Goal: Find specific page/section: Find specific page/section

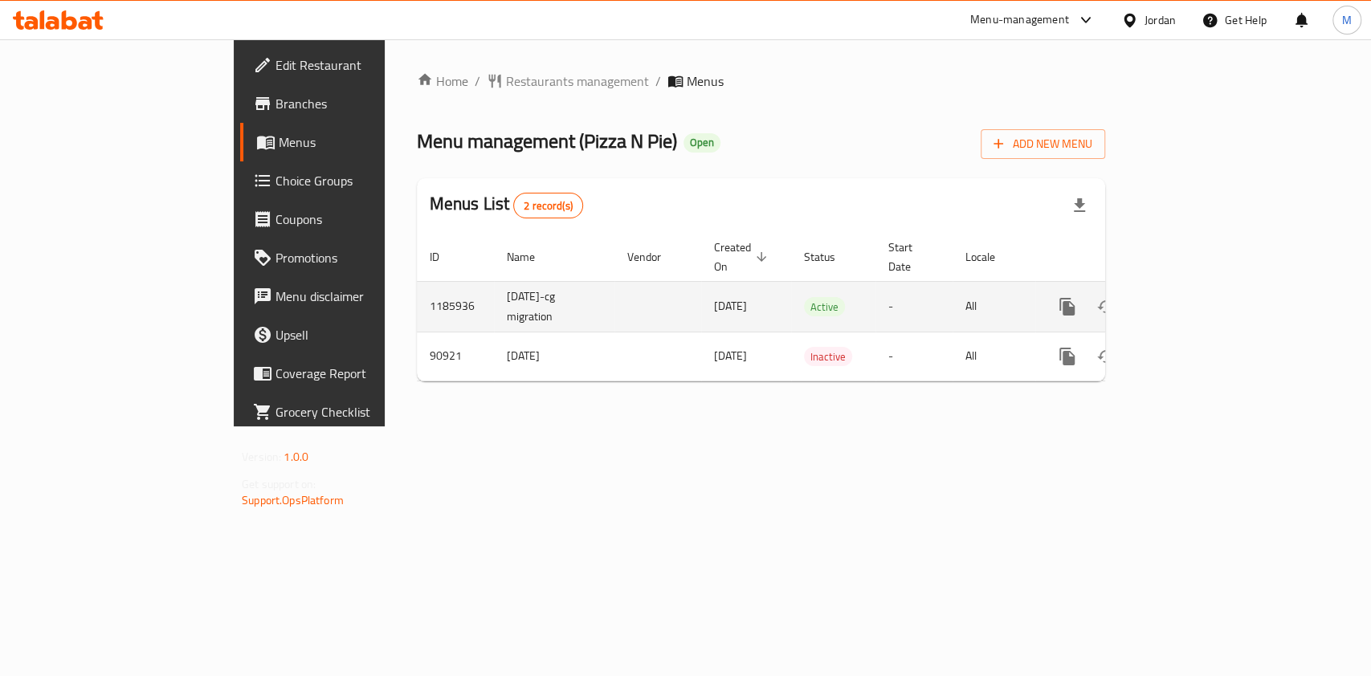
click at [1190, 300] on icon "enhanced table" at bounding box center [1183, 307] width 14 height 14
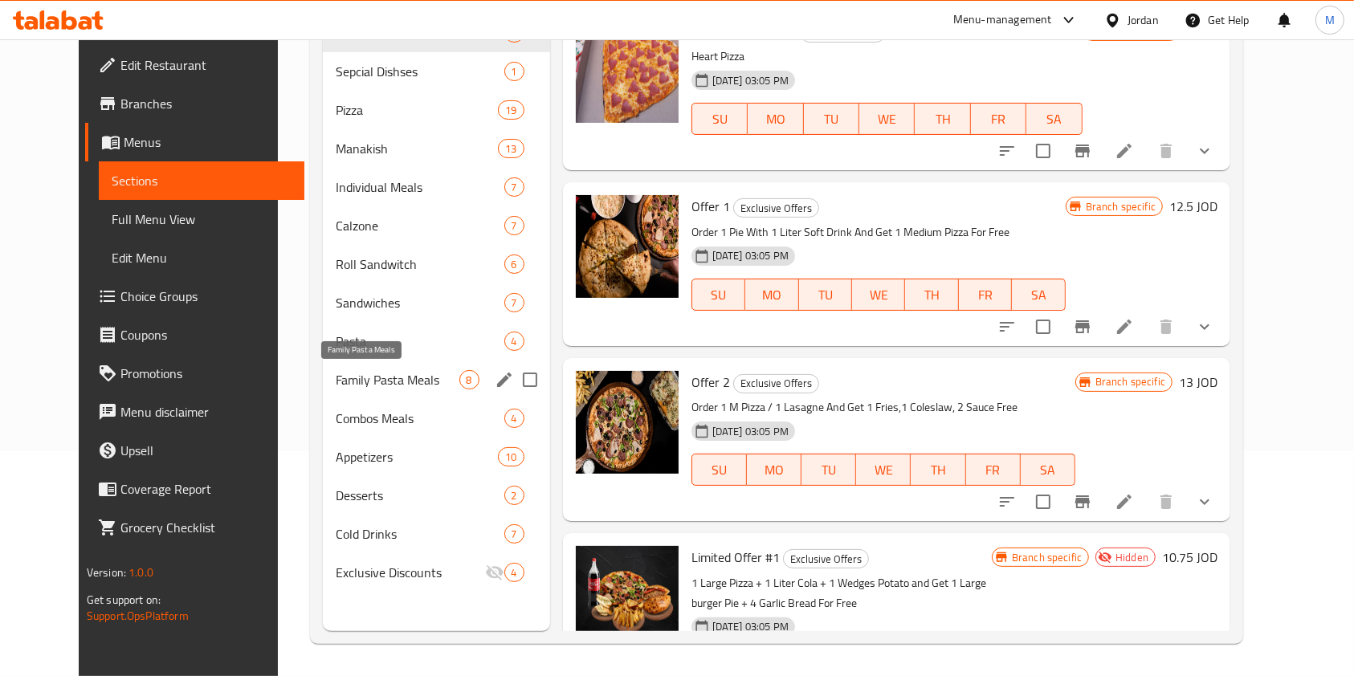
scroll to position [10, 0]
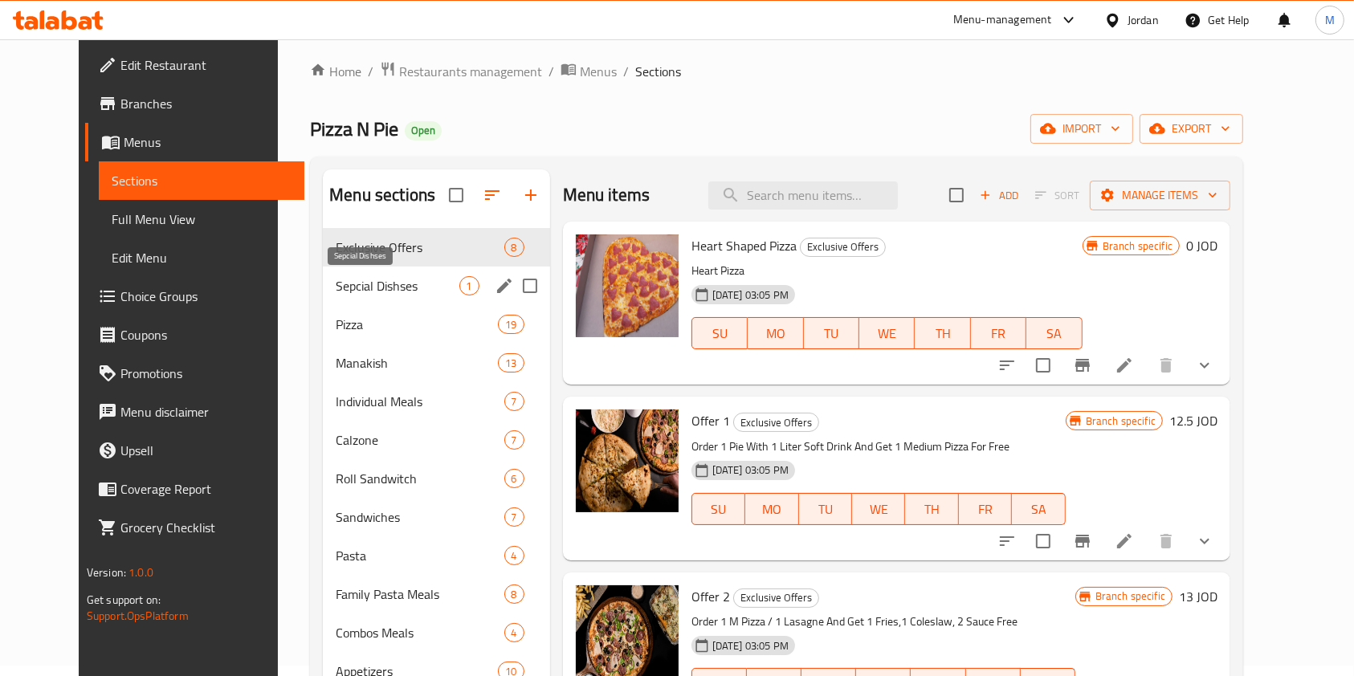
click at [336, 289] on span "Sepcial Dishses" at bounding box center [397, 285] width 123 height 19
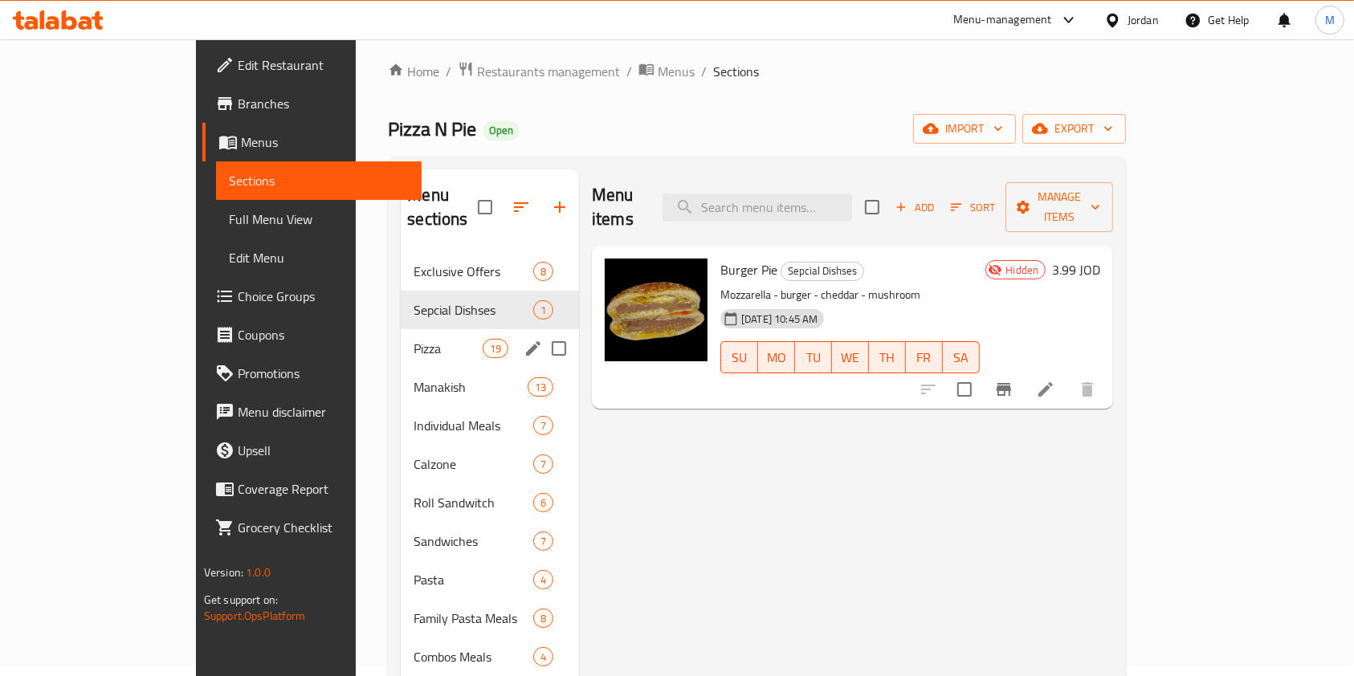
click at [414, 339] on span "Pizza" at bounding box center [448, 348] width 68 height 19
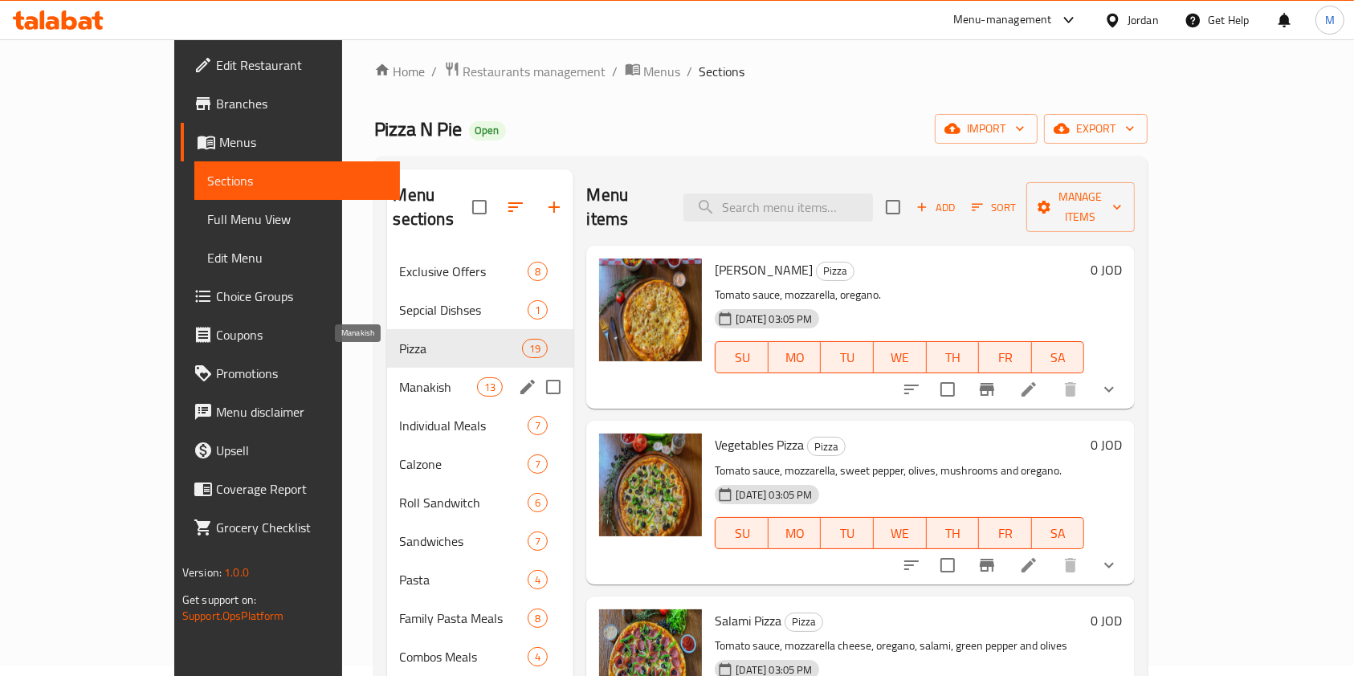
click at [400, 377] on span "Manakish" at bounding box center [439, 386] width 78 height 19
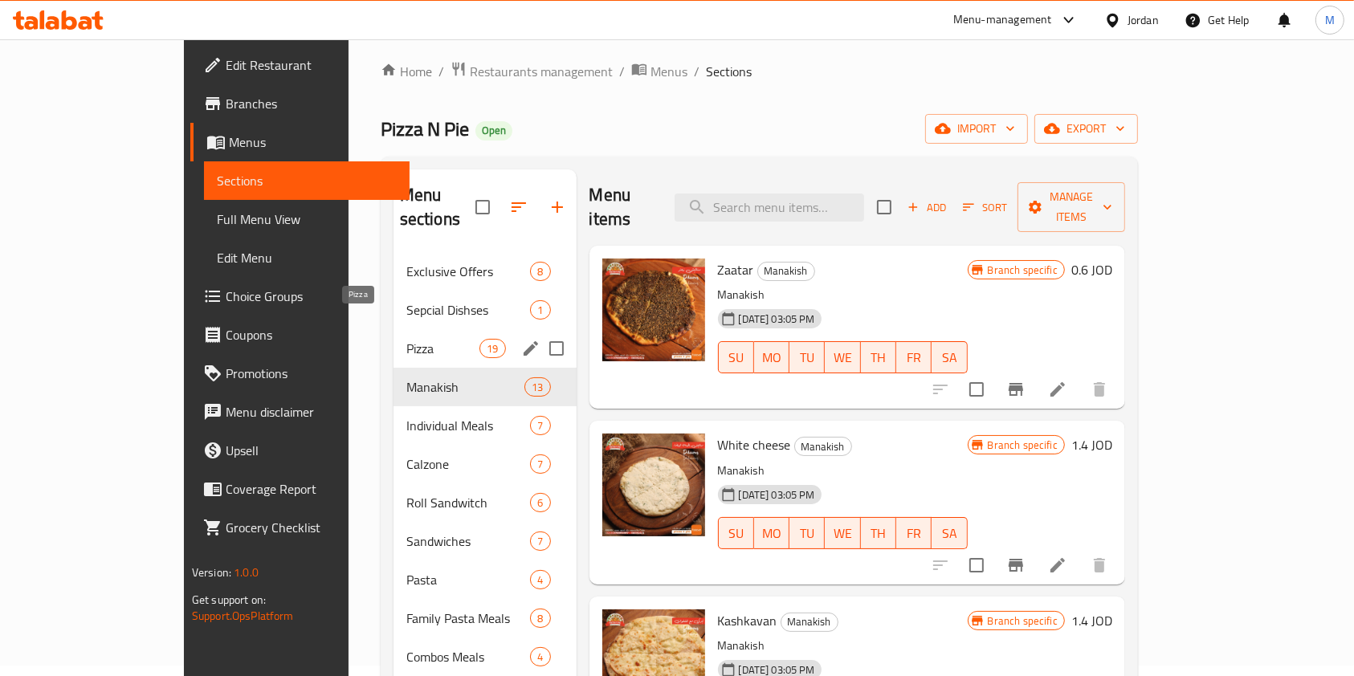
click at [394, 299] on div "Sepcial Dishses 1" at bounding box center [485, 310] width 183 height 39
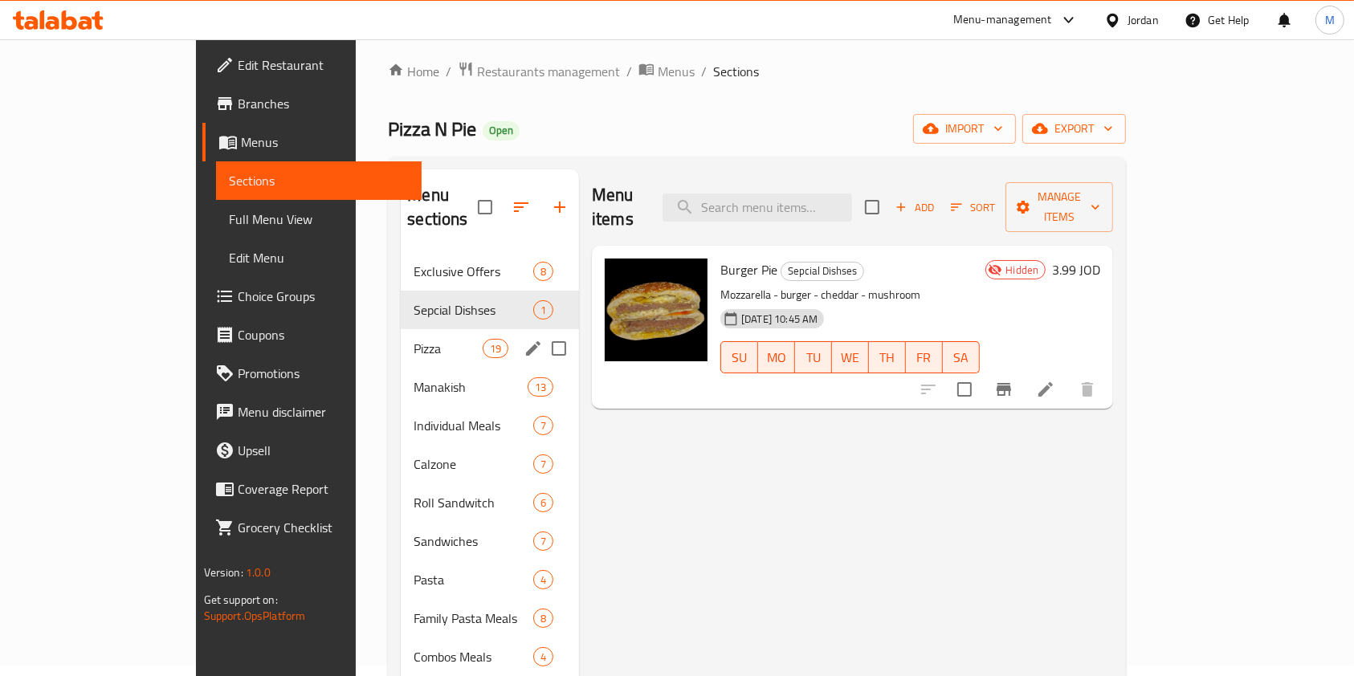
click at [401, 337] on div "Pizza 19" at bounding box center [490, 348] width 178 height 39
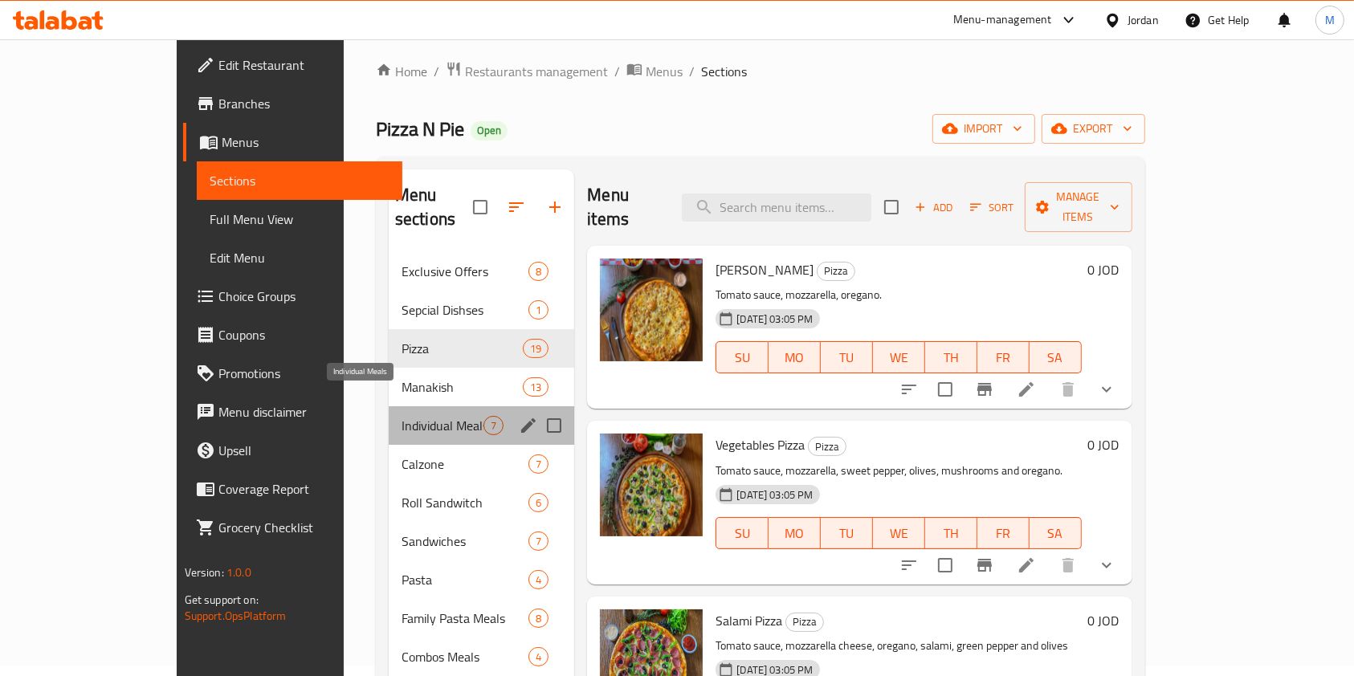
click at [402, 416] on span "Individual Meals" at bounding box center [443, 425] width 82 height 19
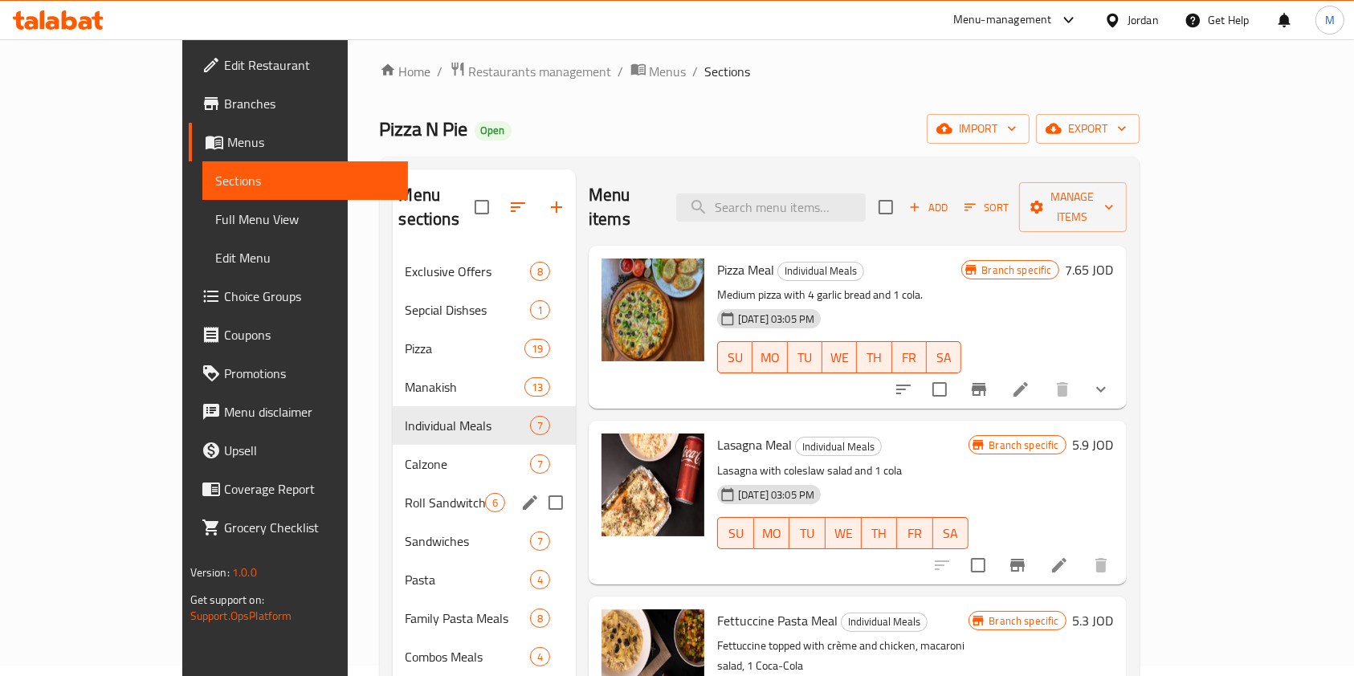
scroll to position [225, 0]
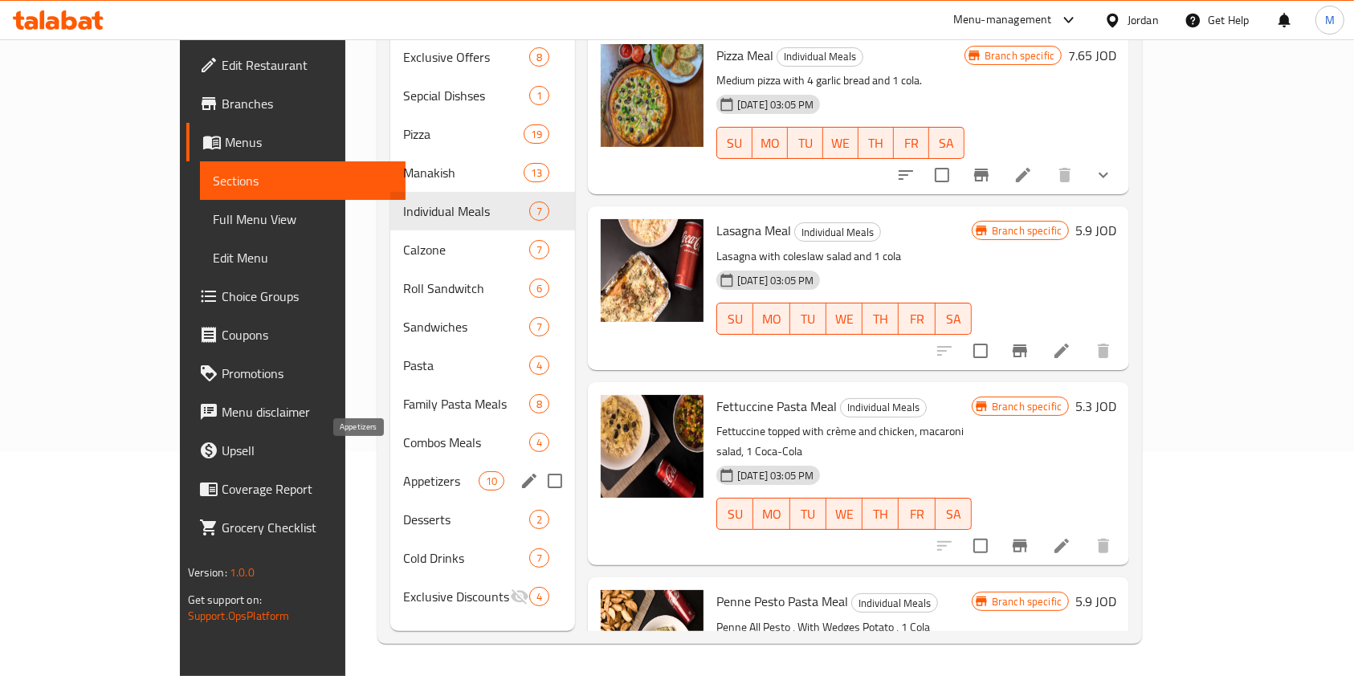
click at [403, 471] on span "Appetizers" at bounding box center [440, 480] width 75 height 19
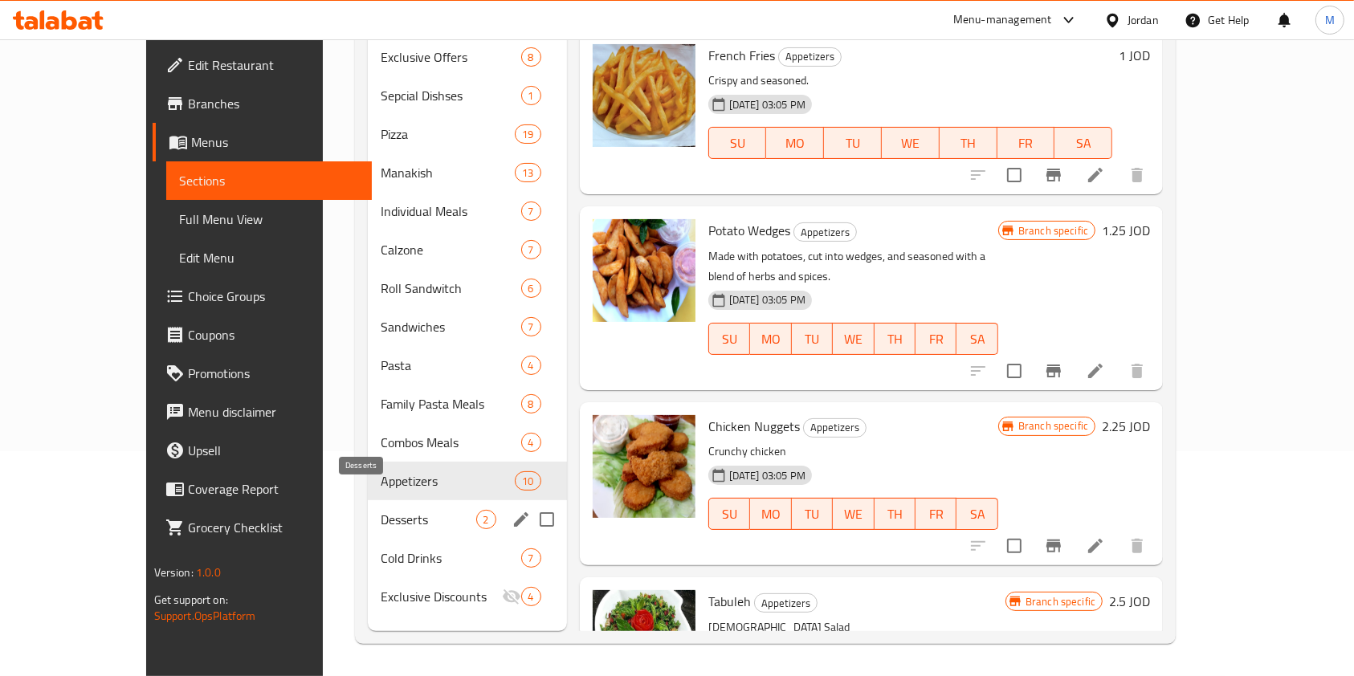
click at [381, 549] on span "Cold Drinks" at bounding box center [451, 558] width 140 height 19
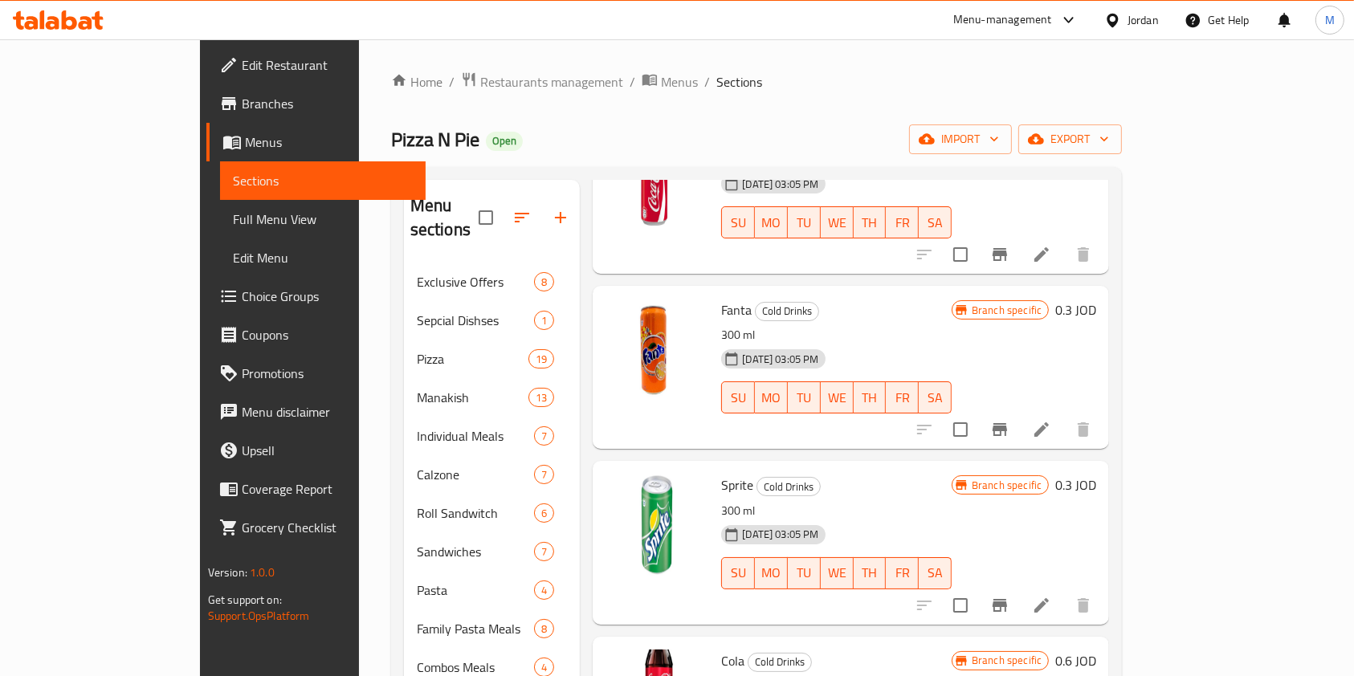
drag, startPoint x: 420, startPoint y: 67, endPoint x: 465, endPoint y: 143, distance: 88.6
click at [420, 67] on div "Home / Restaurants management / Menus / Sections Pizza N Pie Open import export…" at bounding box center [757, 470] width 796 height 862
click at [480, 84] on span "Restaurants management" at bounding box center [551, 81] width 143 height 19
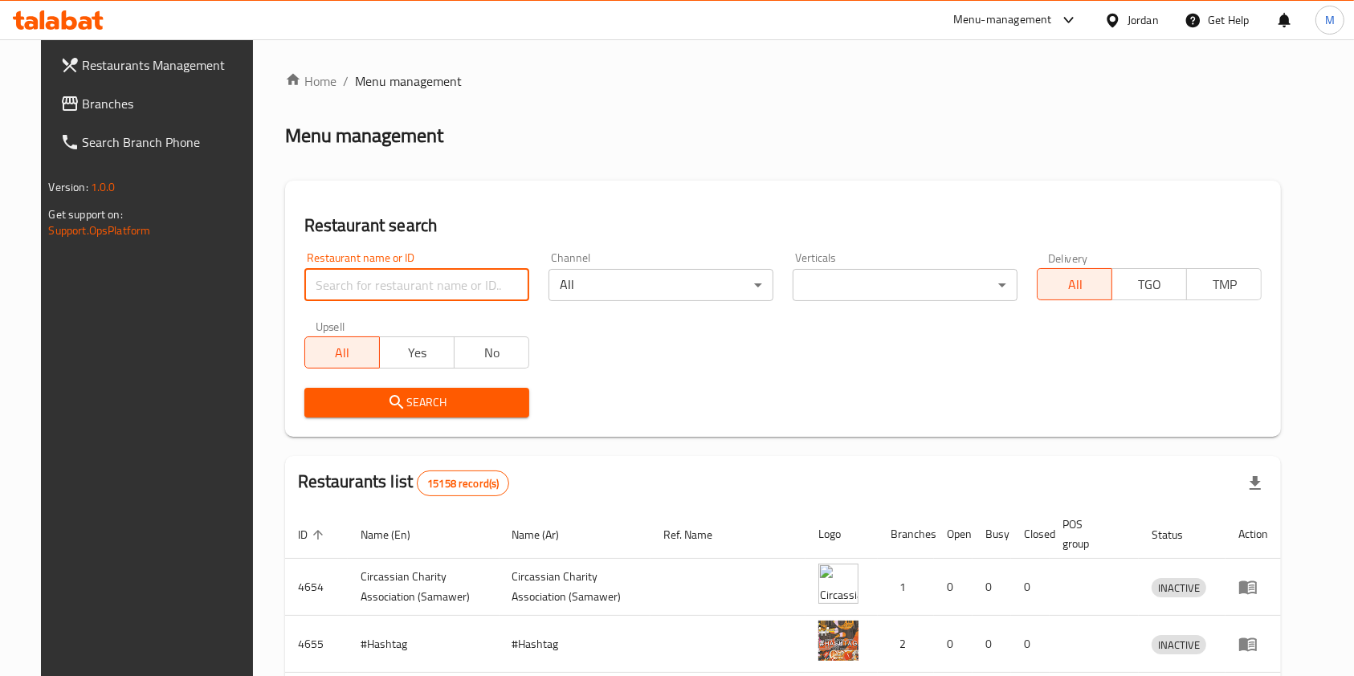
drag, startPoint x: 443, startPoint y: 279, endPoint x: 433, endPoint y: 279, distance: 10.5
click at [443, 279] on input "search" at bounding box center [416, 285] width 225 height 32
type input "ا"
type input "House Of Pasta"
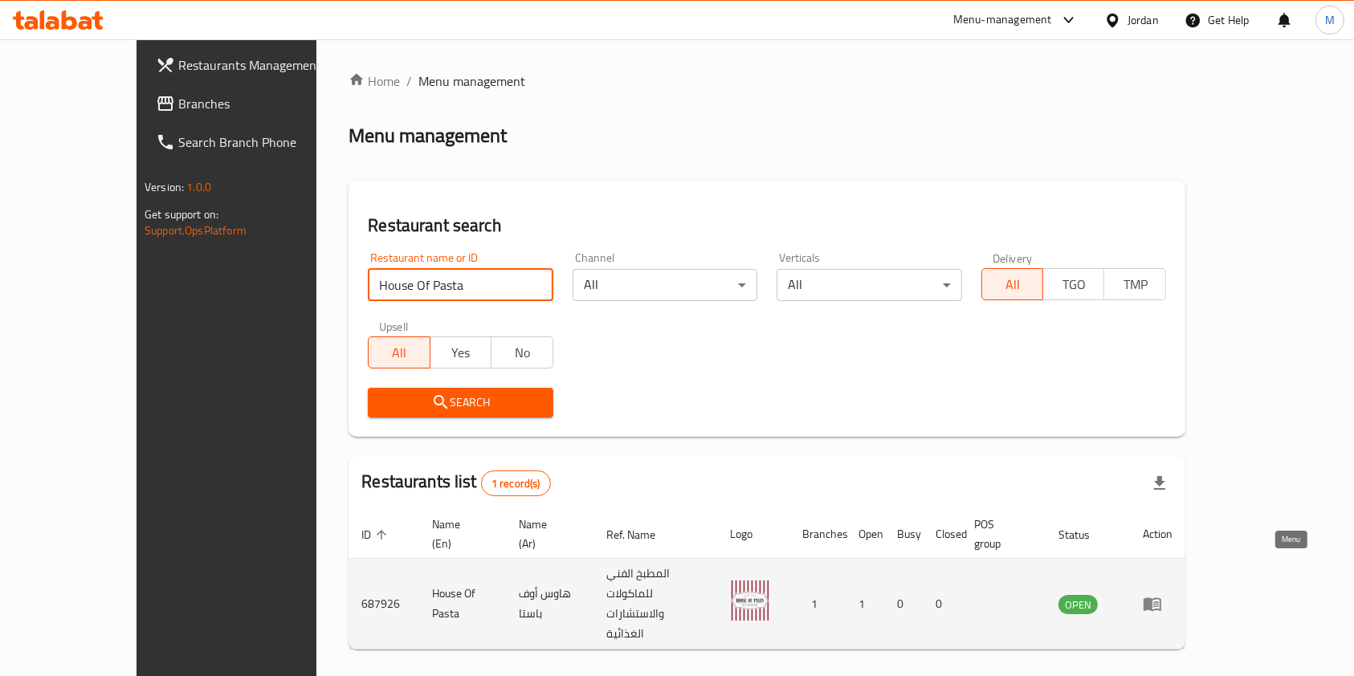
click at [1173, 594] on link "enhanced table" at bounding box center [1158, 603] width 30 height 19
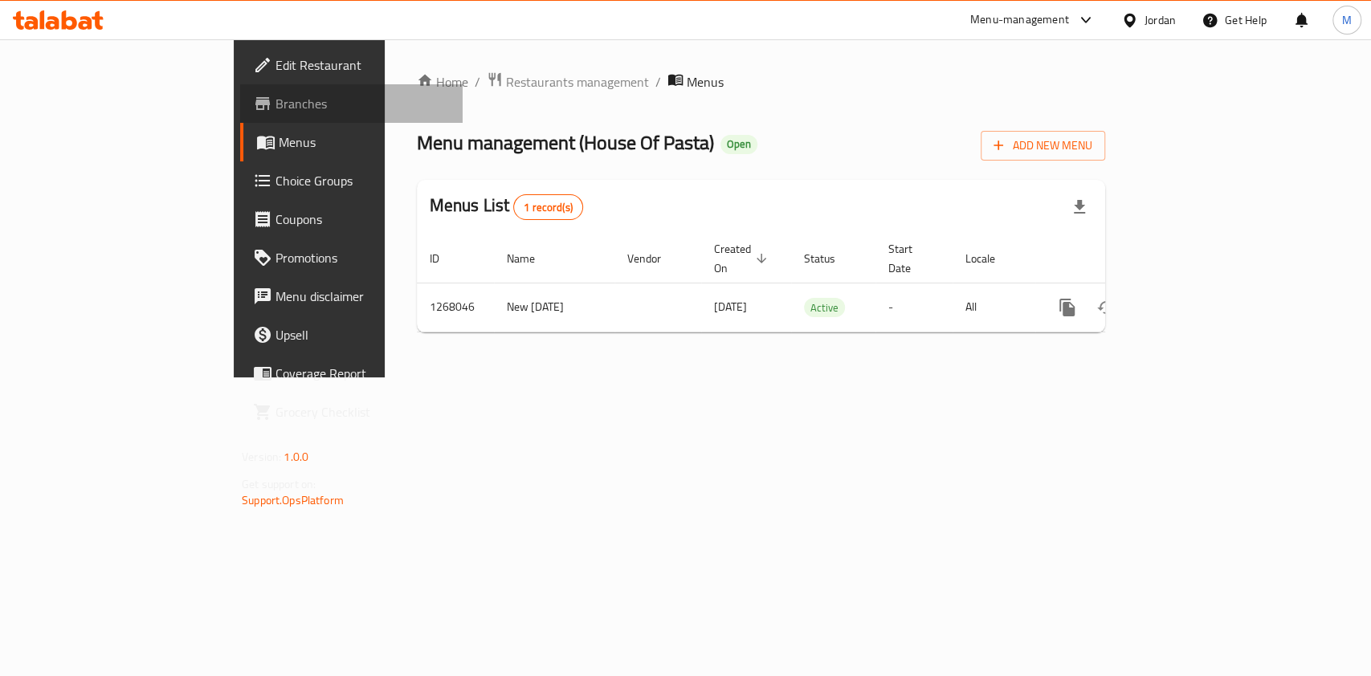
click at [275, 101] on span "Branches" at bounding box center [362, 103] width 174 height 19
